Goal: Information Seeking & Learning: Learn about a topic

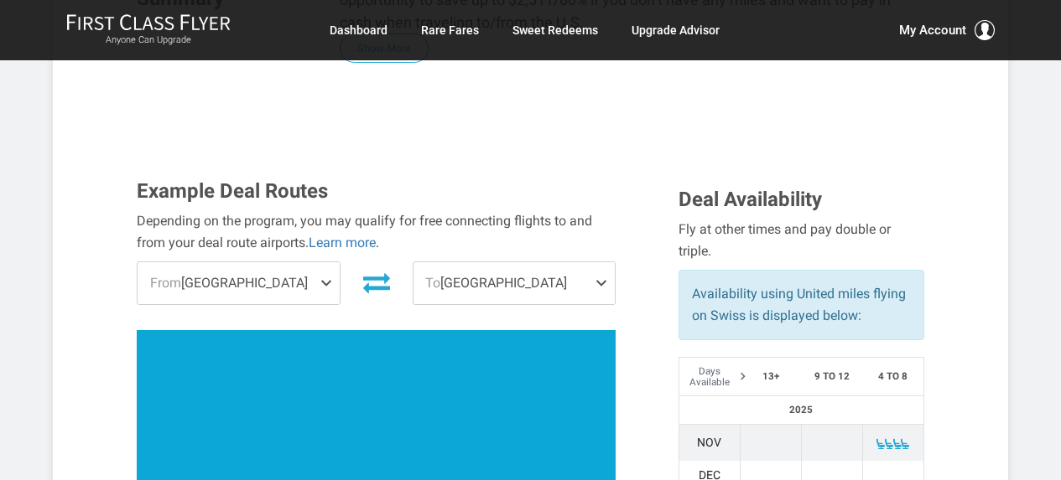
scroll to position [49, 0]
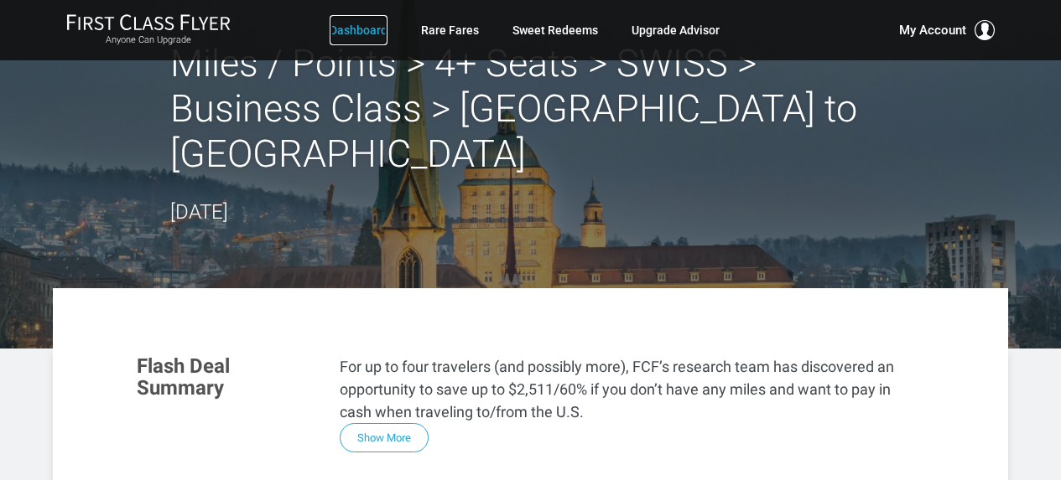
click at [372, 34] on link "Dashboard" at bounding box center [359, 30] width 58 height 30
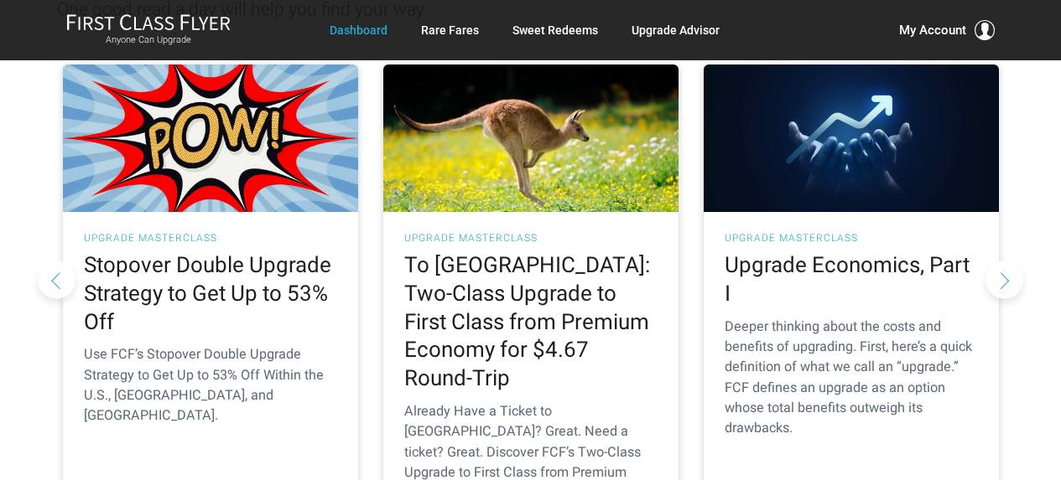
scroll to position [252, 0]
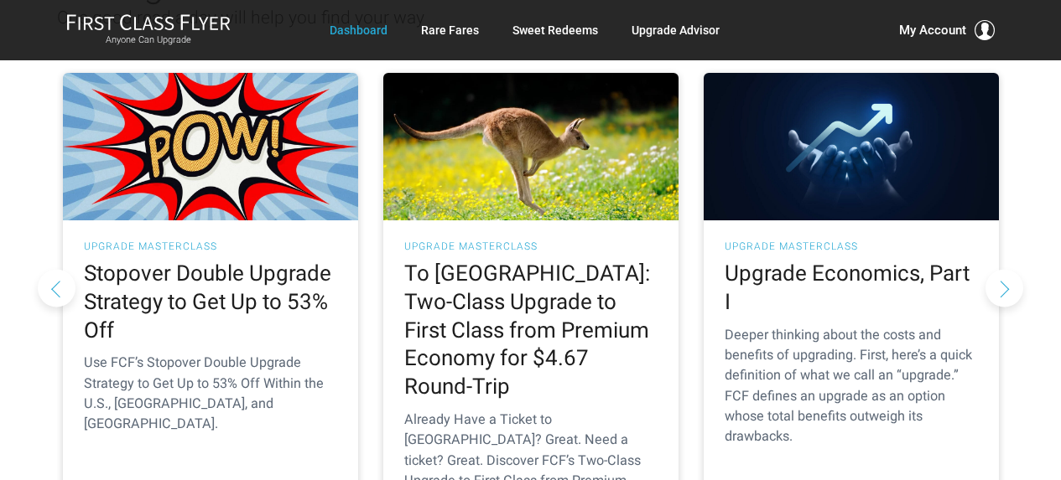
click at [993, 269] on button "Next slide" at bounding box center [1004, 288] width 38 height 38
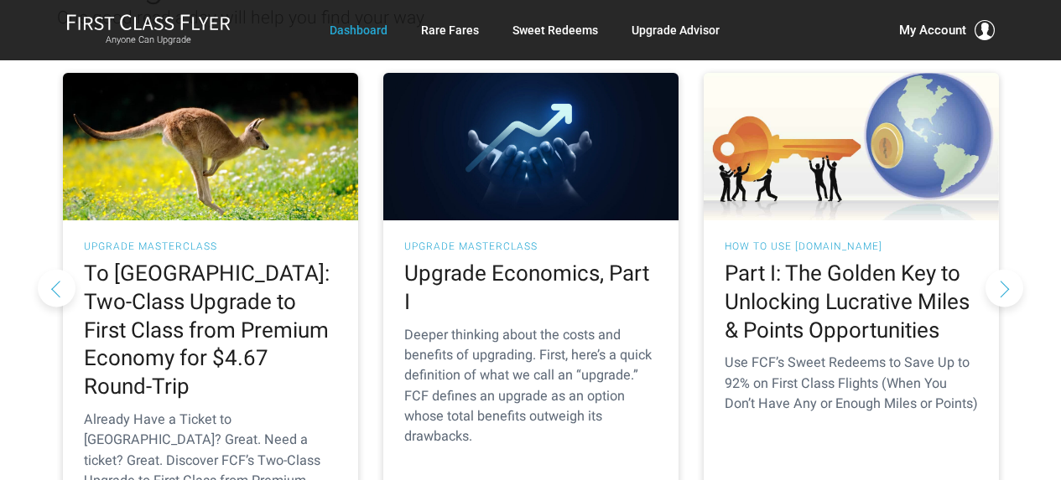
click at [993, 269] on button "Next slide" at bounding box center [1004, 288] width 38 height 38
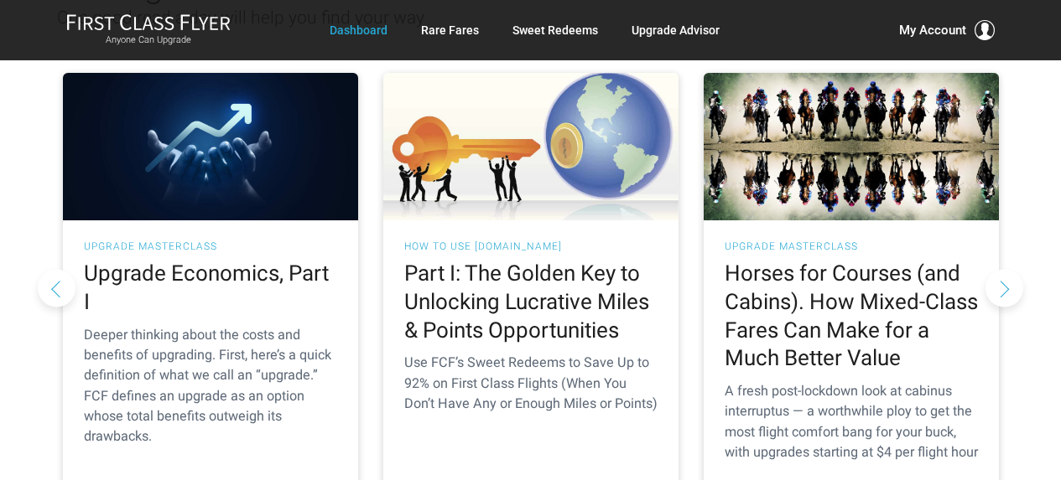
click at [993, 269] on button "Next slide" at bounding box center [1004, 288] width 38 height 38
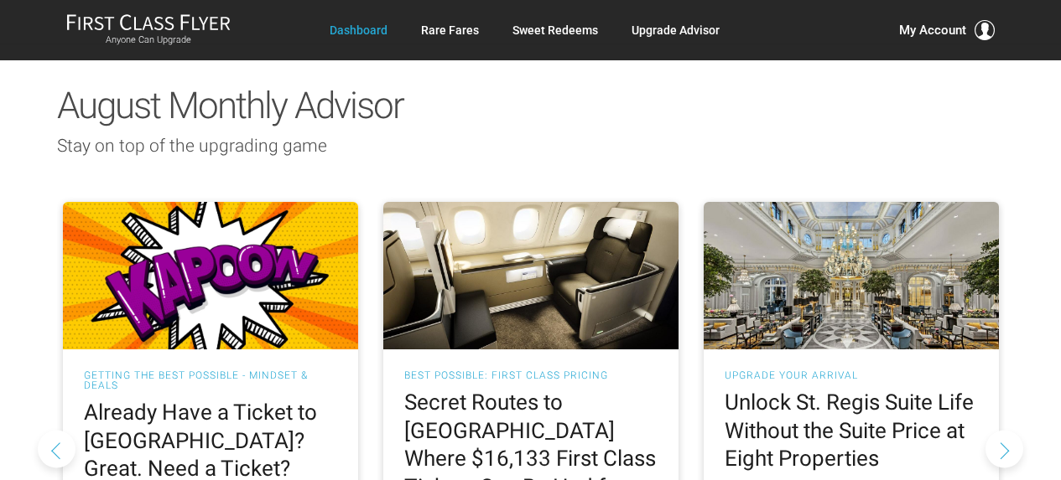
scroll to position [1464, 0]
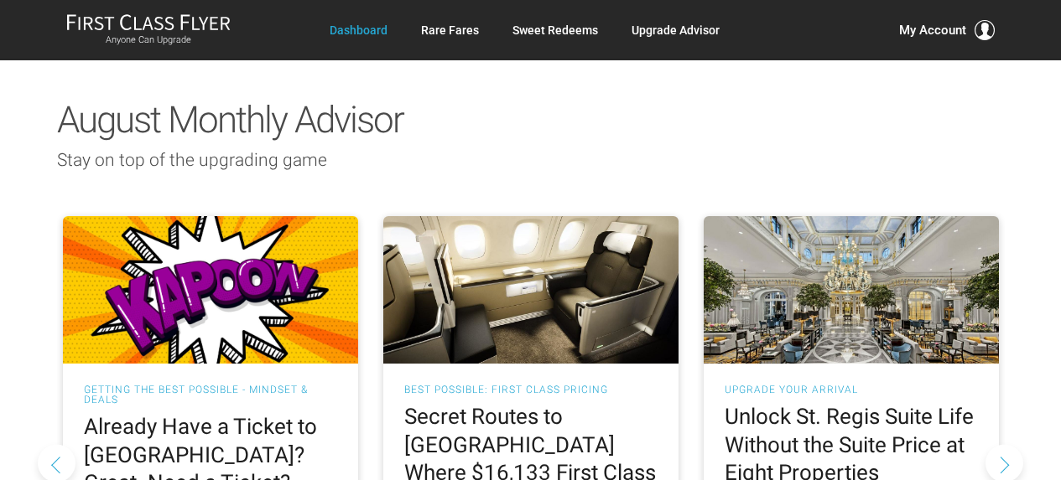
click at [996, 444] on button "Next slide" at bounding box center [1004, 463] width 38 height 38
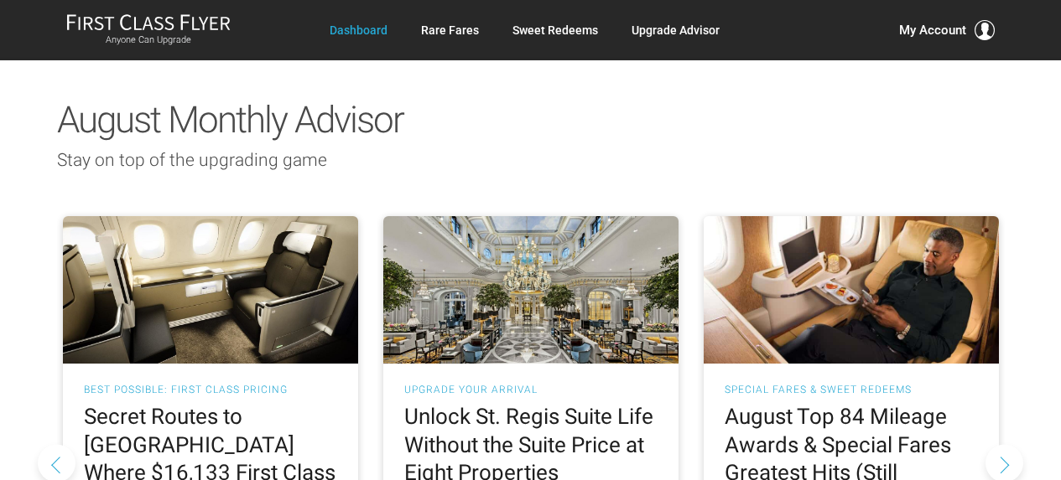
click at [995, 444] on button "Next slide" at bounding box center [1004, 463] width 38 height 38
click at [996, 444] on button "Next slide" at bounding box center [1004, 463] width 38 height 38
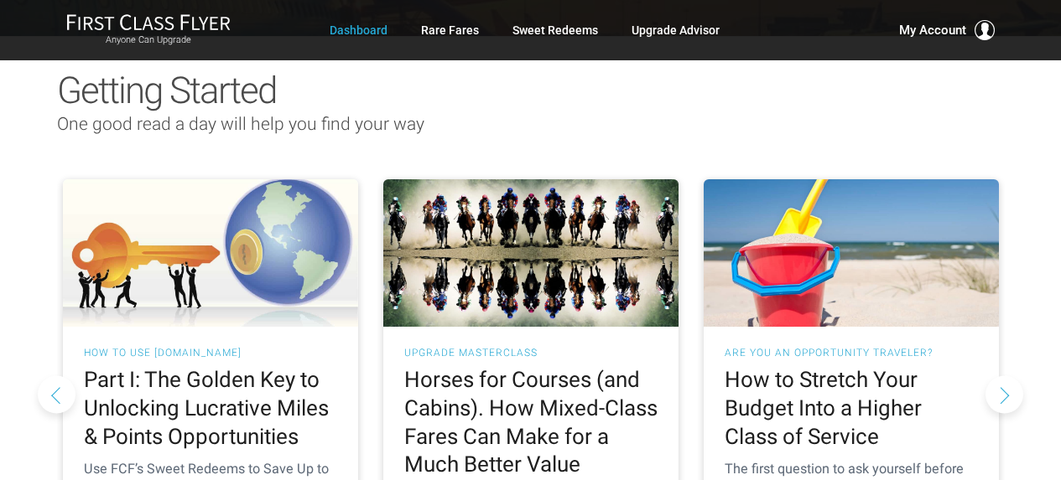
scroll to position [0, 0]
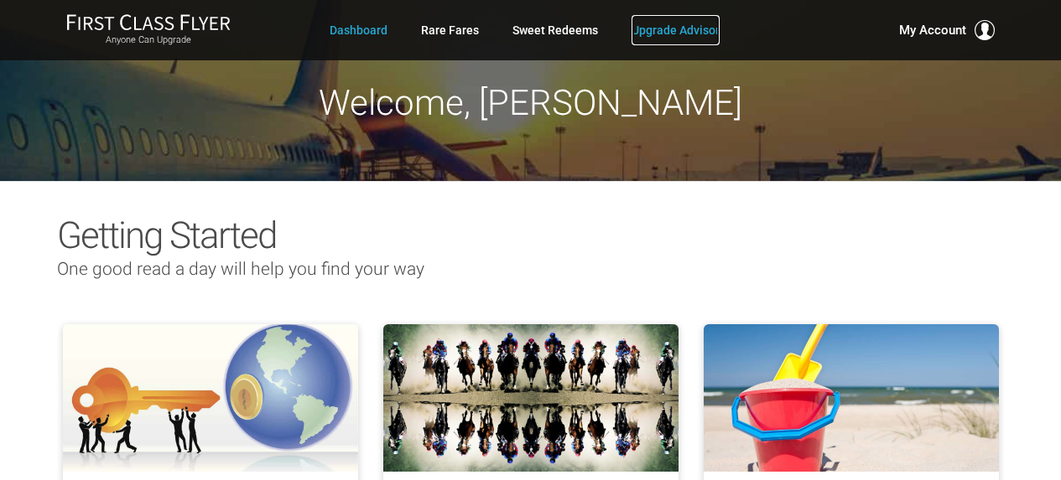
click at [687, 28] on link "Upgrade Advisor" at bounding box center [675, 30] width 88 height 30
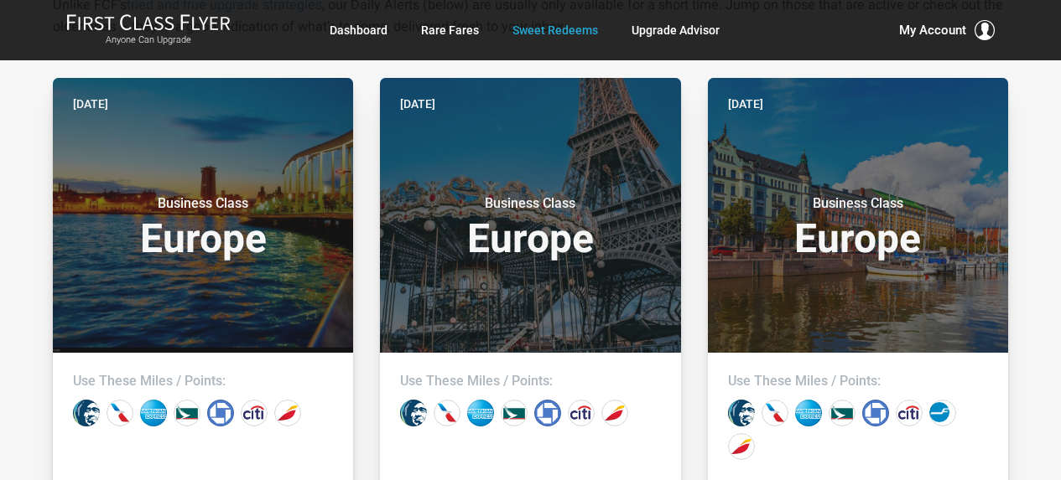
scroll to position [333, 0]
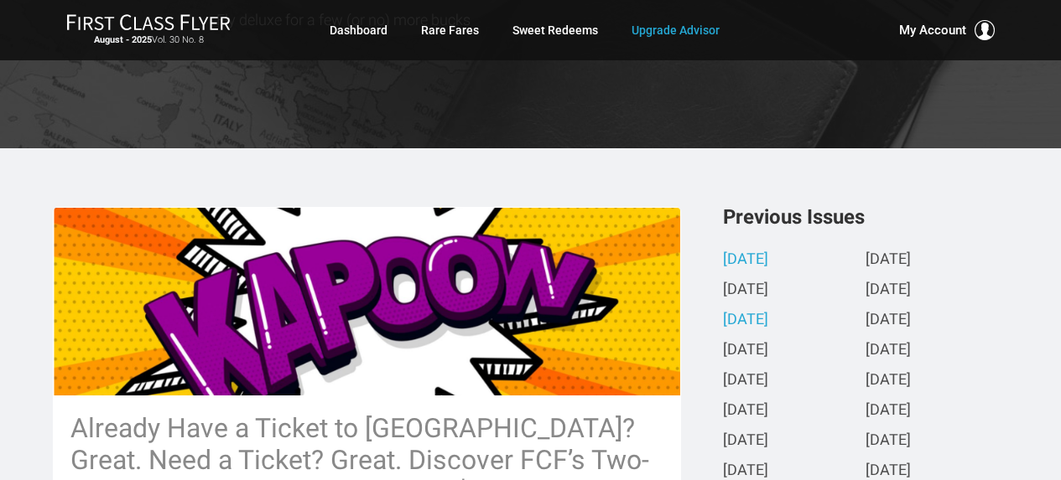
scroll to position [587, 0]
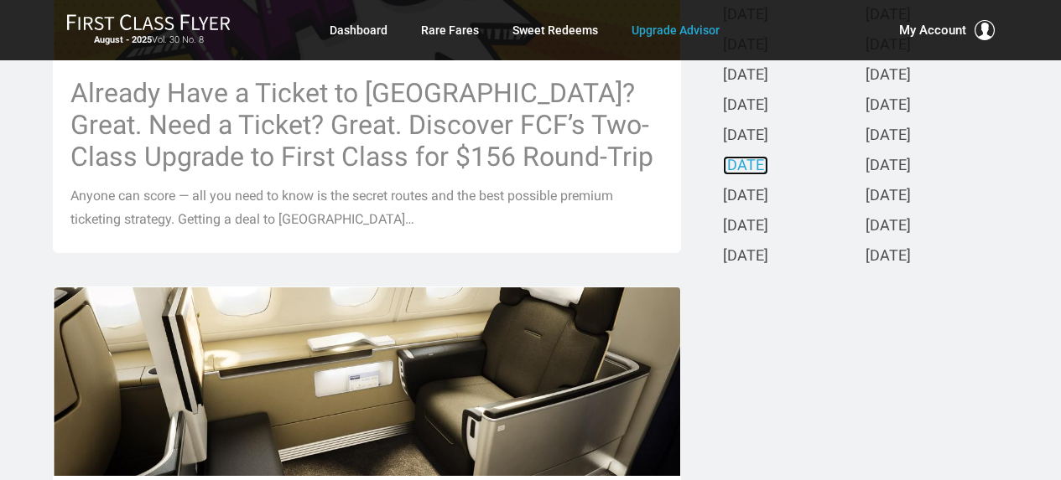
click at [755, 169] on link "December 2024" at bounding box center [745, 167] width 45 height 18
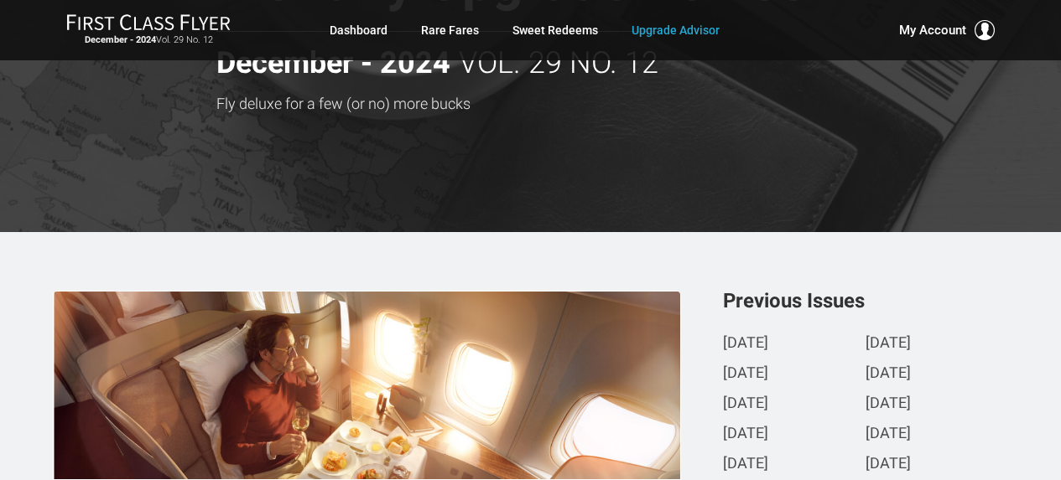
scroll to position [0, 0]
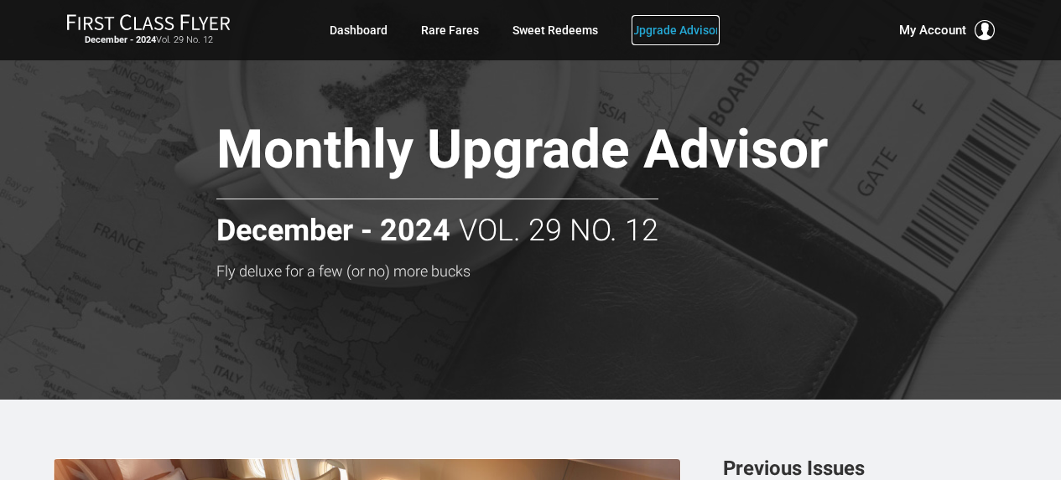
click at [673, 29] on link "Upgrade Advisor" at bounding box center [675, 30] width 88 height 30
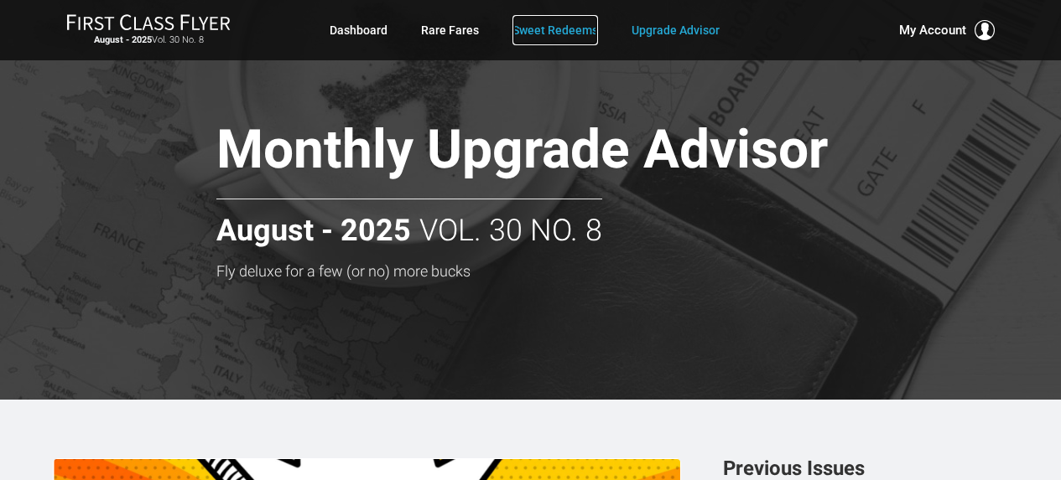
click at [558, 31] on link "Sweet Redeems" at bounding box center [555, 30] width 86 height 30
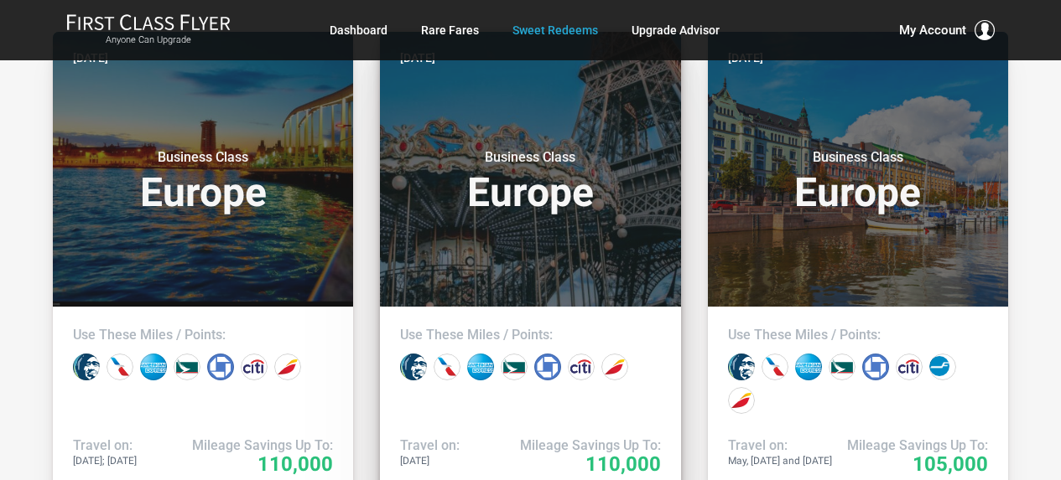
scroll to position [335, 0]
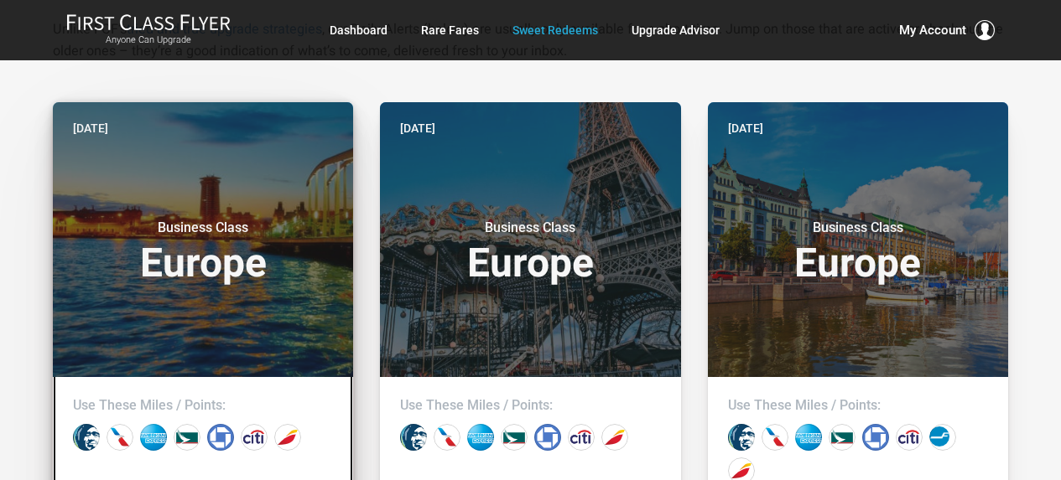
click at [245, 236] on h3 "Business Class Europe" at bounding box center [203, 252] width 260 height 64
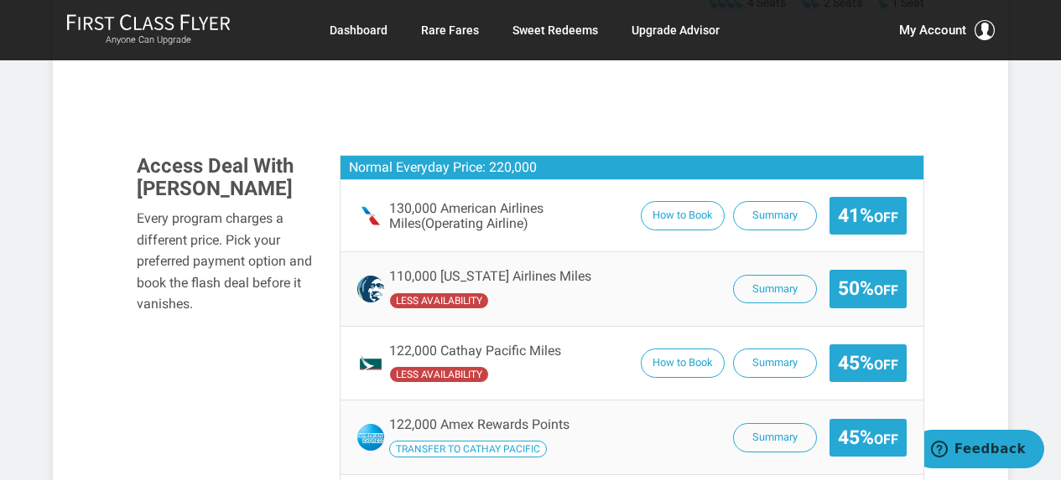
scroll to position [922, 0]
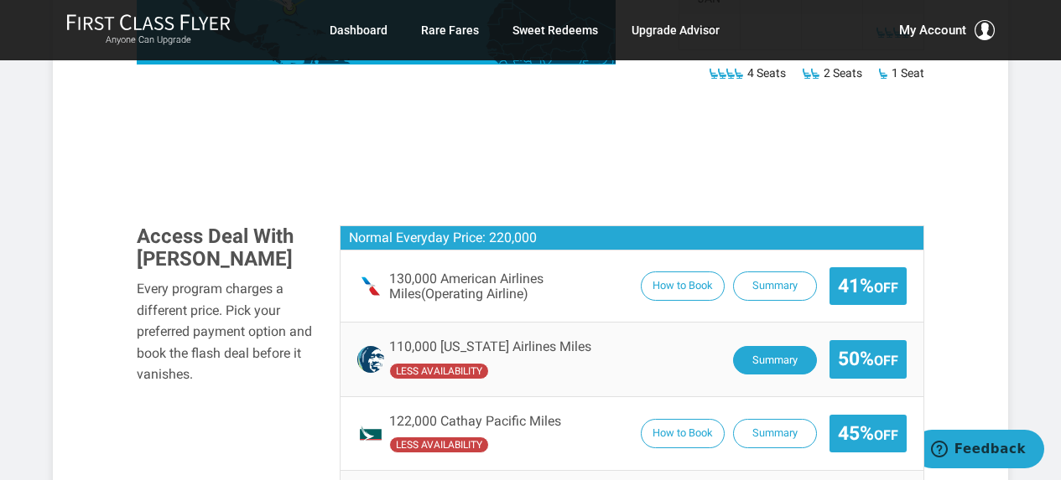
click at [746, 346] on button "Summary" at bounding box center [775, 360] width 84 height 29
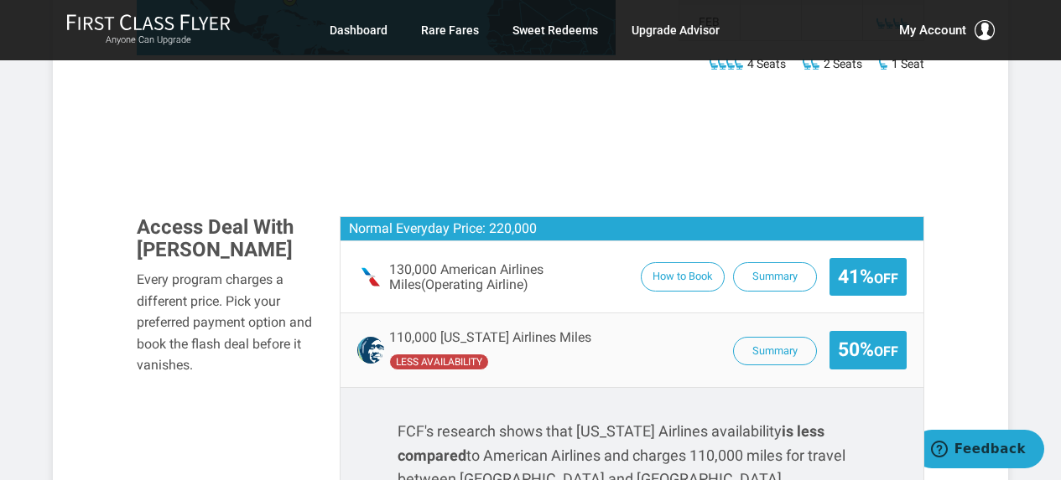
scroll to position [1090, 0]
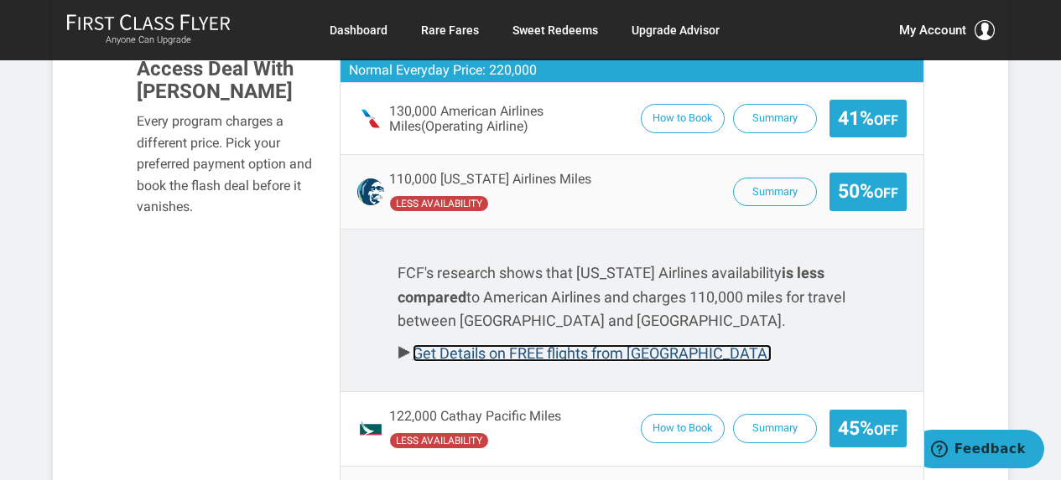
click at [503, 345] on link "Get Details on FREE flights from [GEOGRAPHIC_DATA]" at bounding box center [592, 354] width 359 height 18
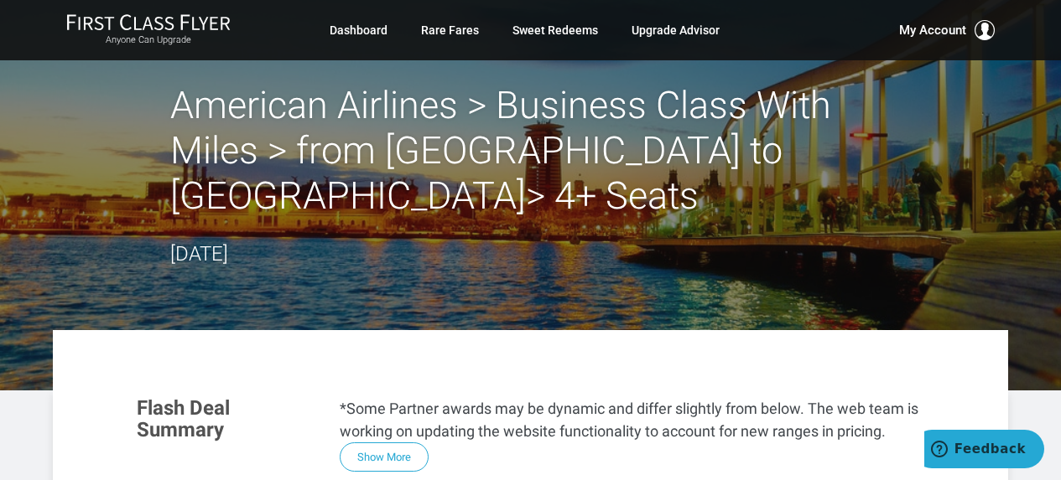
scroll to position [0, 0]
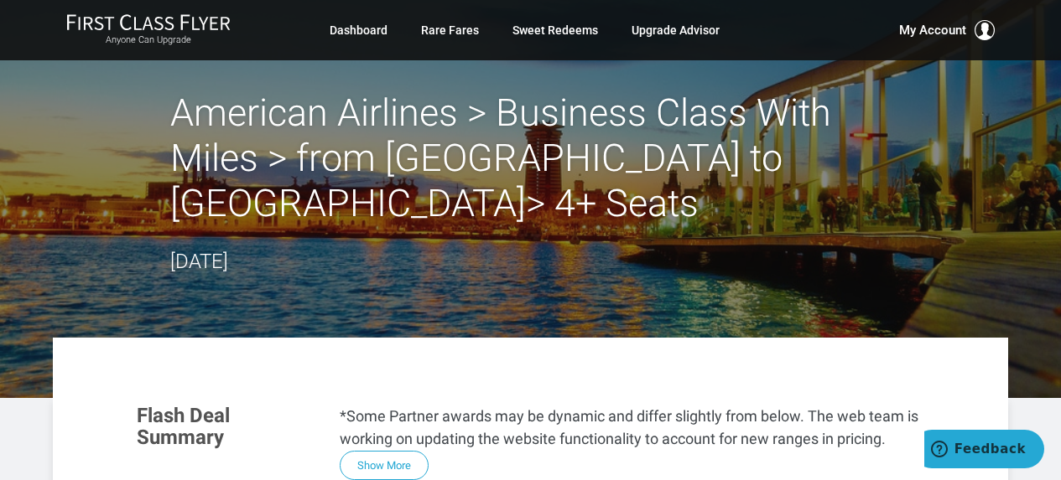
click at [379, 451] on button "Show More" at bounding box center [384, 465] width 89 height 29
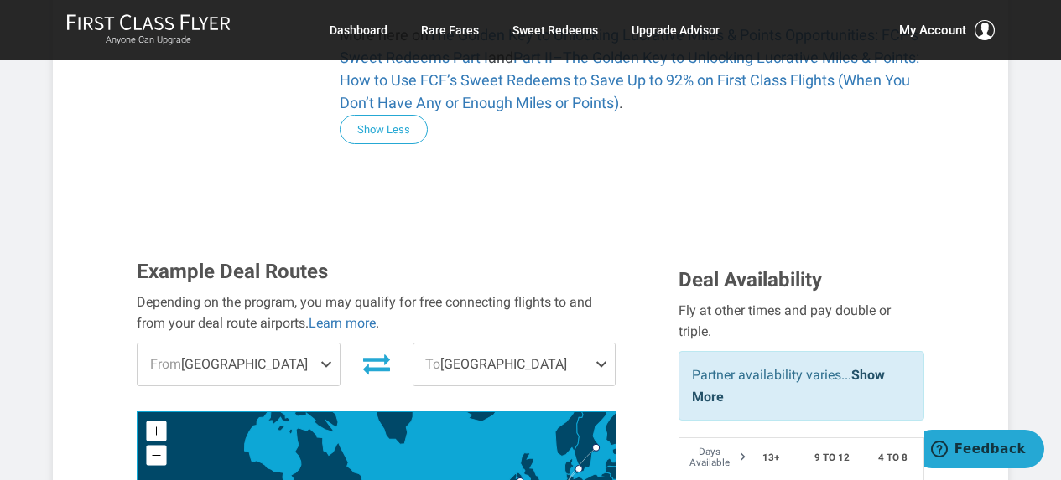
scroll to position [1342, 0]
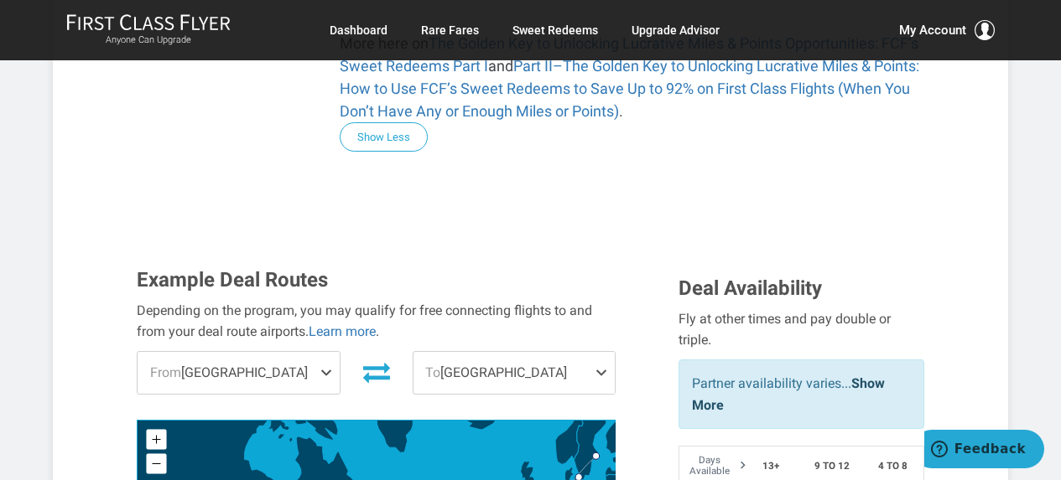
click at [245, 352] on span "From [GEOGRAPHIC_DATA]" at bounding box center [238, 373] width 201 height 42
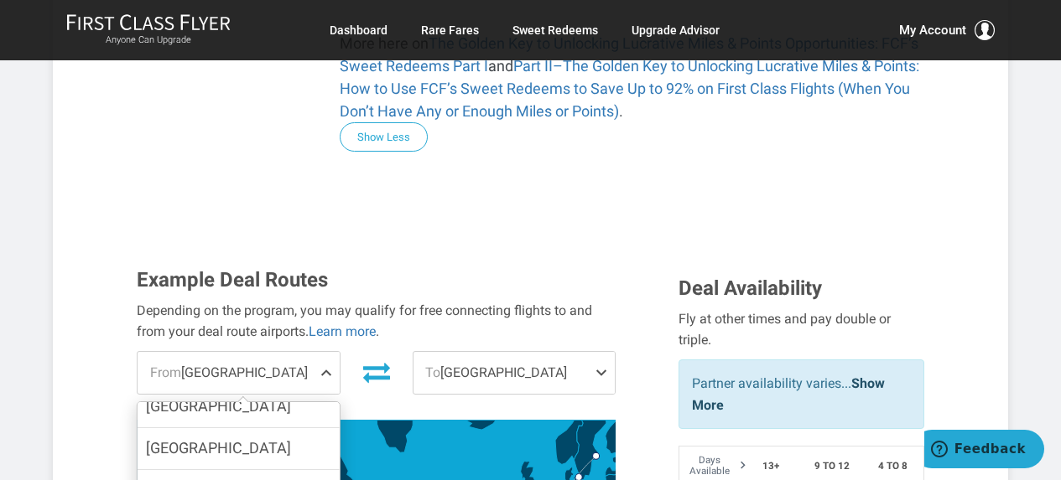
scroll to position [503, 0]
click at [401, 300] on div "Depending on the program, you may qualify for free connecting flights to and fr…" at bounding box center [376, 321] width 479 height 43
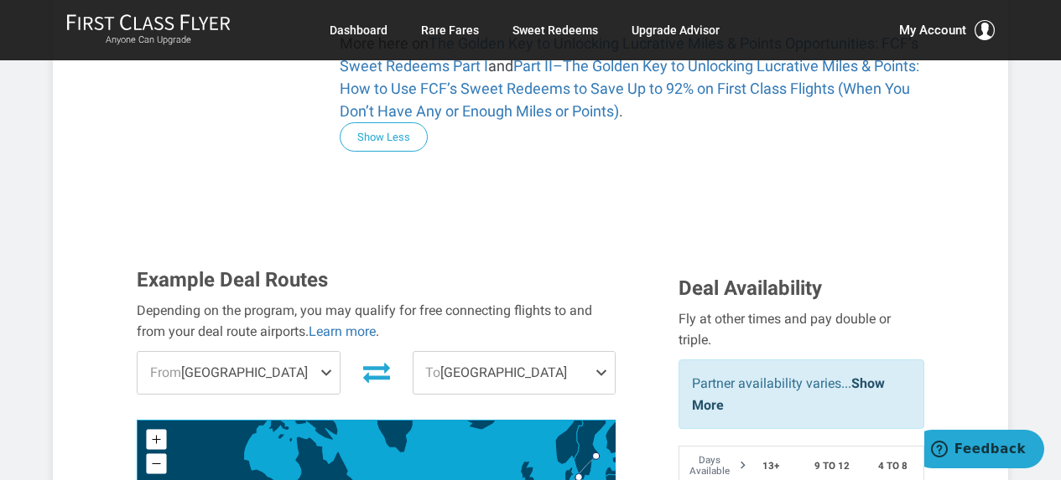
click at [480, 352] on span "To [GEOGRAPHIC_DATA]" at bounding box center [513, 373] width 201 height 42
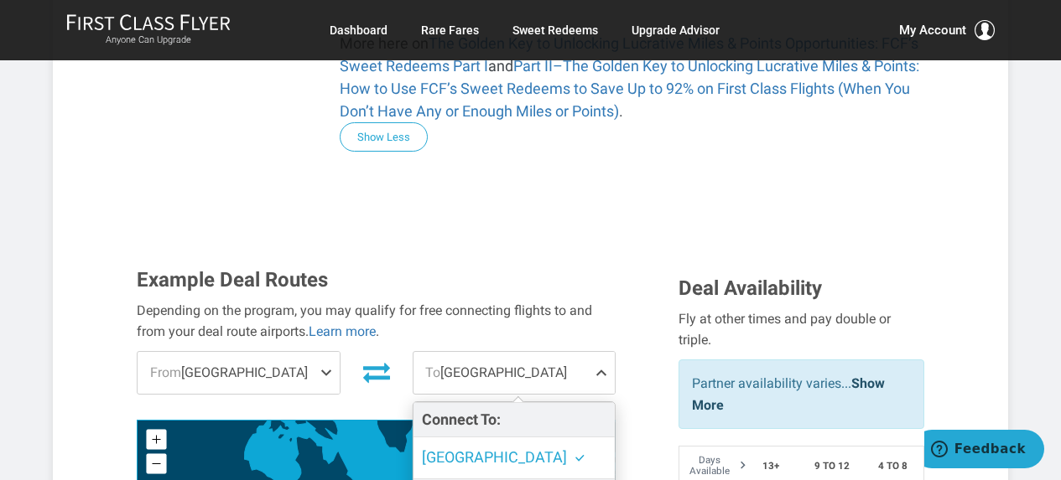
click at [654, 281] on div "Example Deal Routes Depending on the program, you may qualify for free connecti…" at bounding box center [395, 468] width 542 height 398
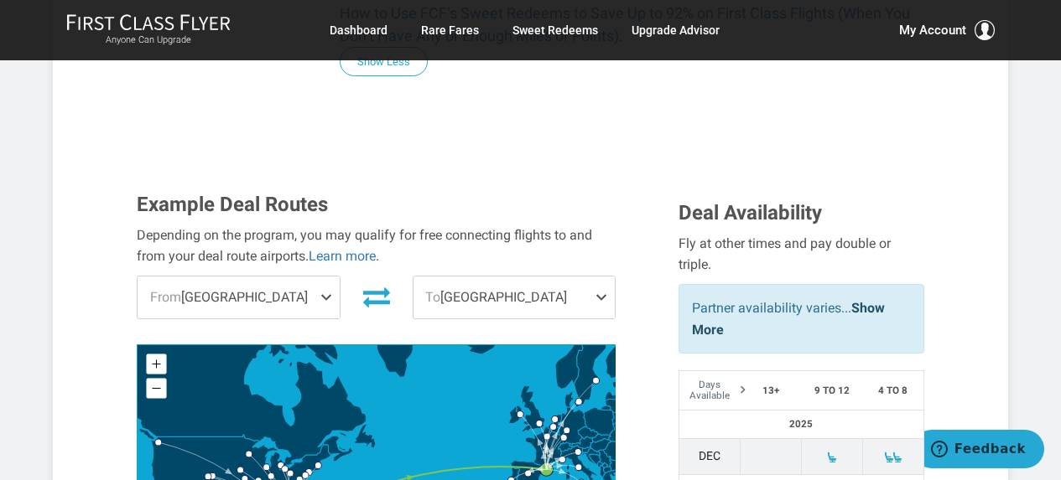
scroll to position [1425, 0]
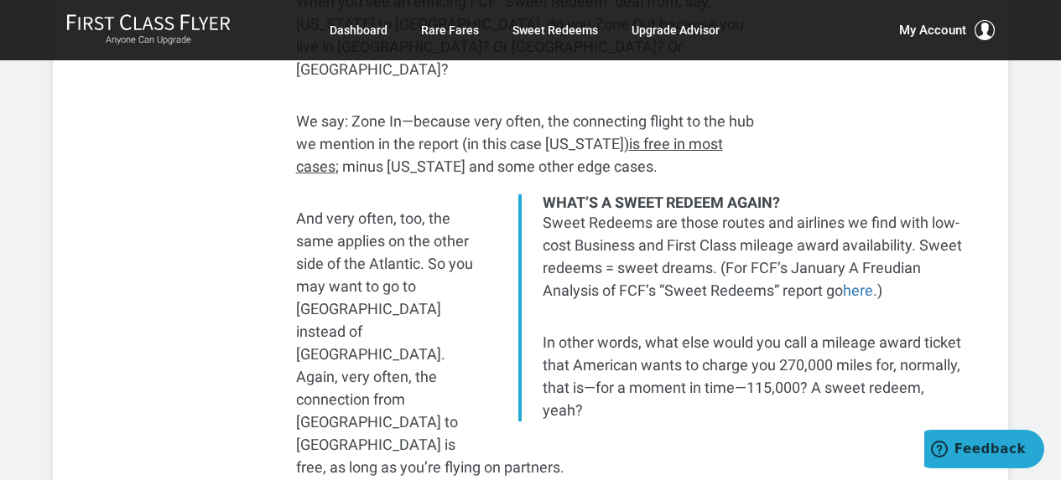
scroll to position [671, 0]
